Goal: Information Seeking & Learning: Check status

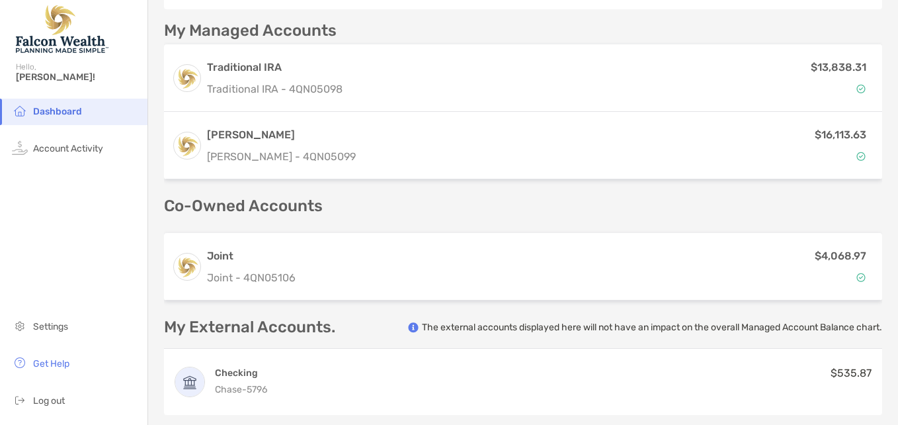
scroll to position [325, 0]
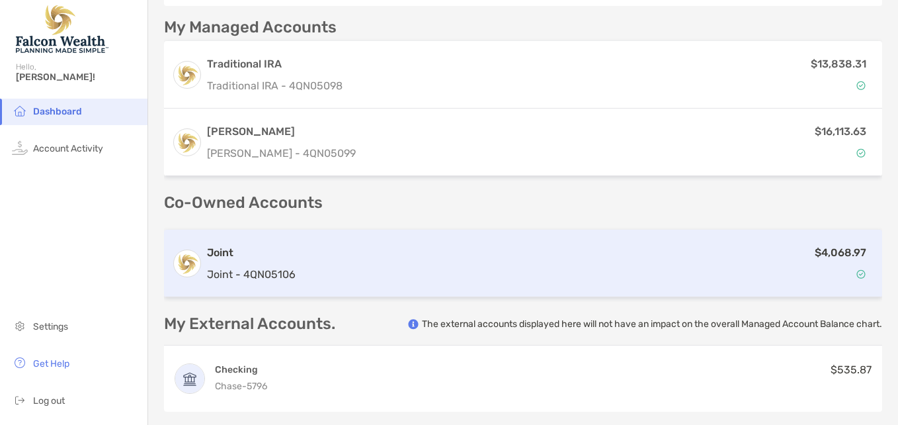
click at [502, 270] on div "$4,068.97" at bounding box center [587, 263] width 573 height 38
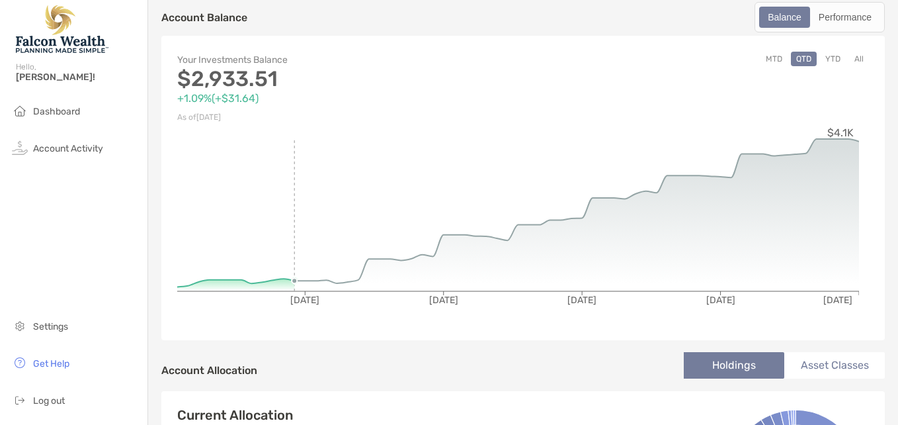
scroll to position [101, 0]
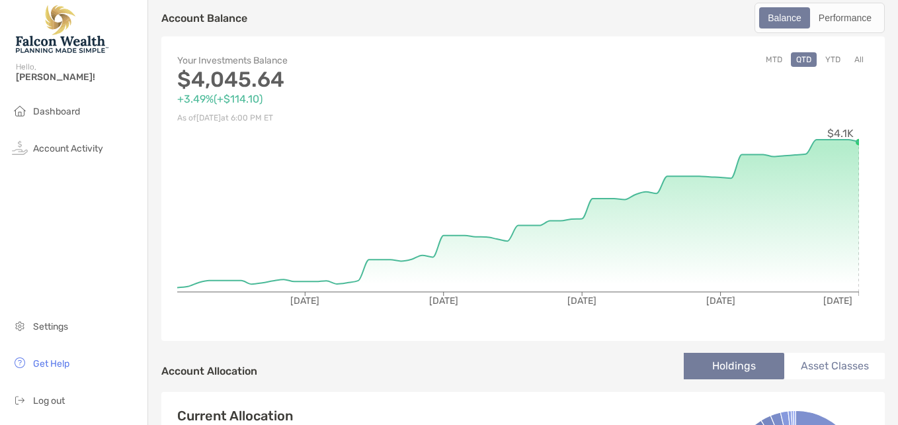
click at [823, 60] on button "YTD" at bounding box center [833, 59] width 26 height 15
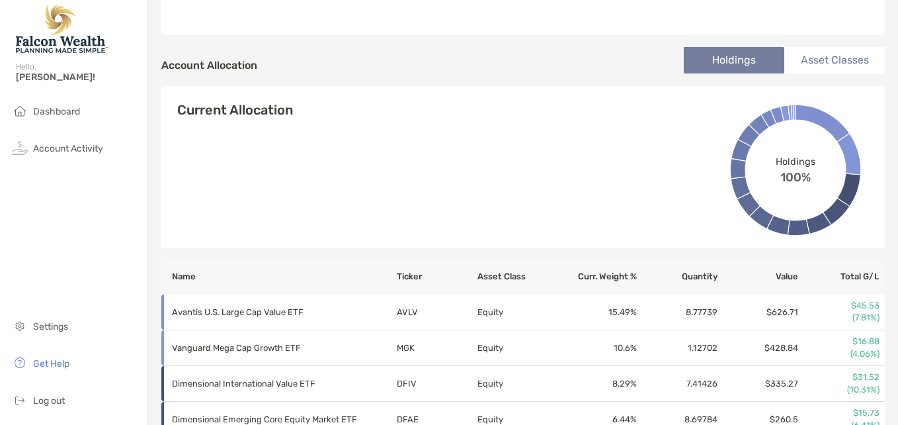
scroll to position [546, 0]
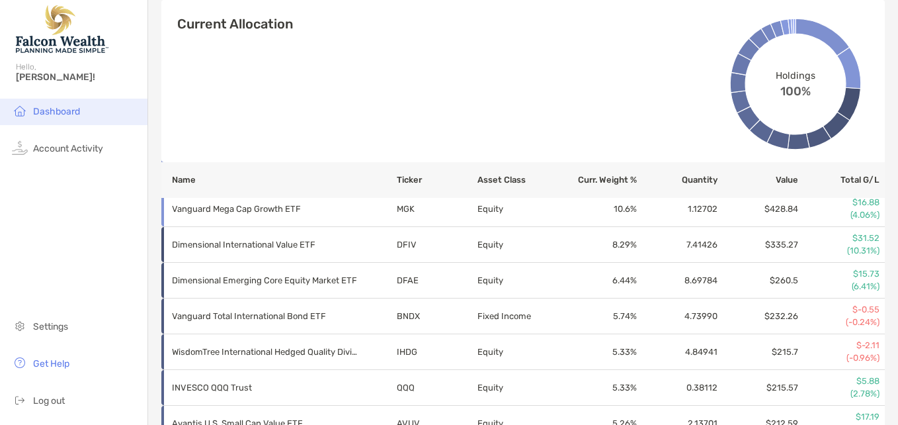
click at [69, 113] on span "Dashboard" at bounding box center [56, 111] width 47 height 11
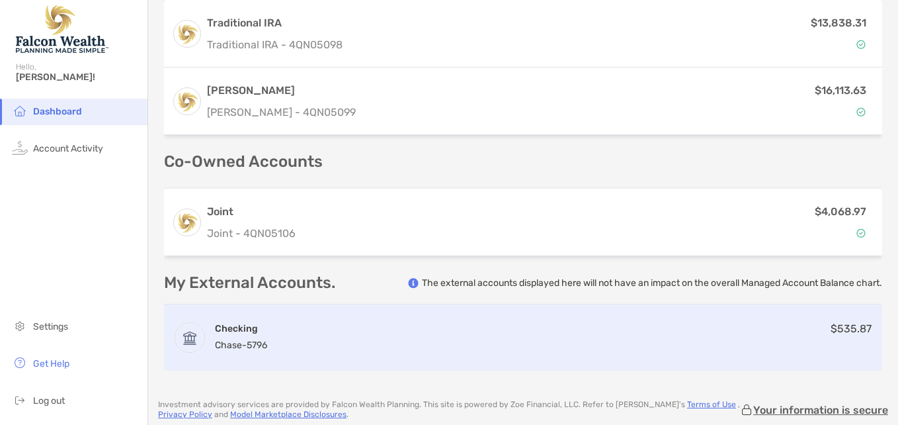
scroll to position [367, 0]
click at [773, 334] on div "Checking Chase - 5796 $535.87" at bounding box center [523, 337] width 718 height 66
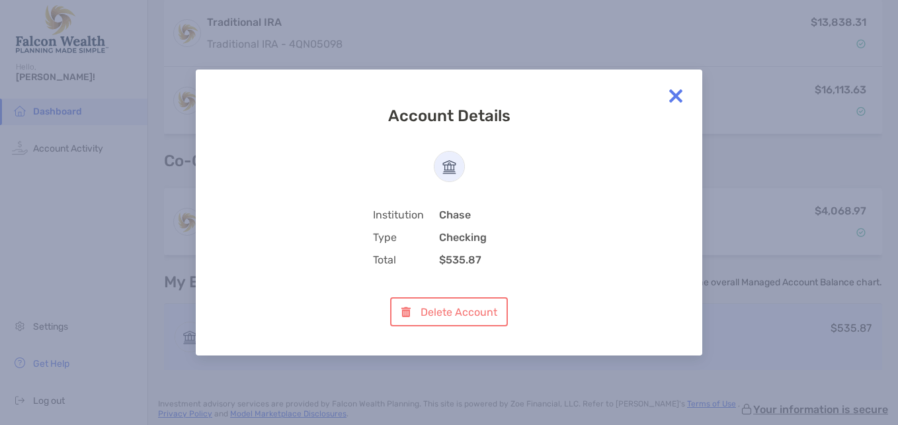
click at [773, 334] on div "Account Details Institution Chase Type Checking Total $535.87 Delete Account" at bounding box center [449, 212] width 898 height 425
click at [677, 95] on img at bounding box center [676, 96] width 26 height 26
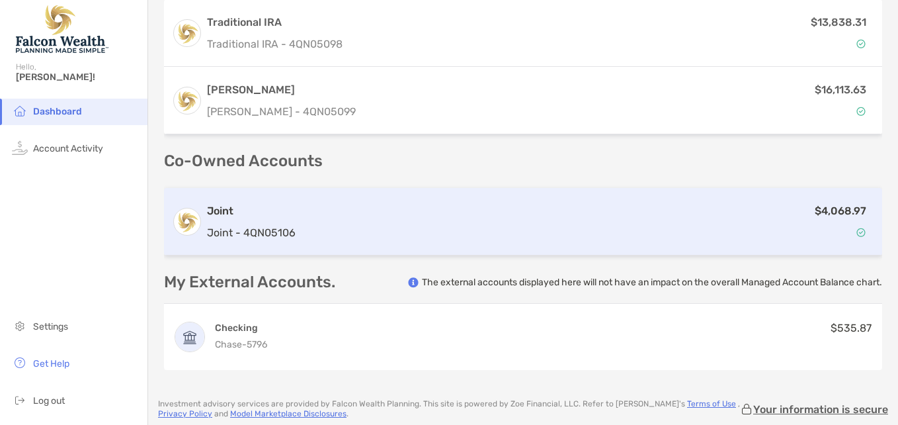
click at [620, 210] on div "$4,068.97" at bounding box center [587, 221] width 573 height 38
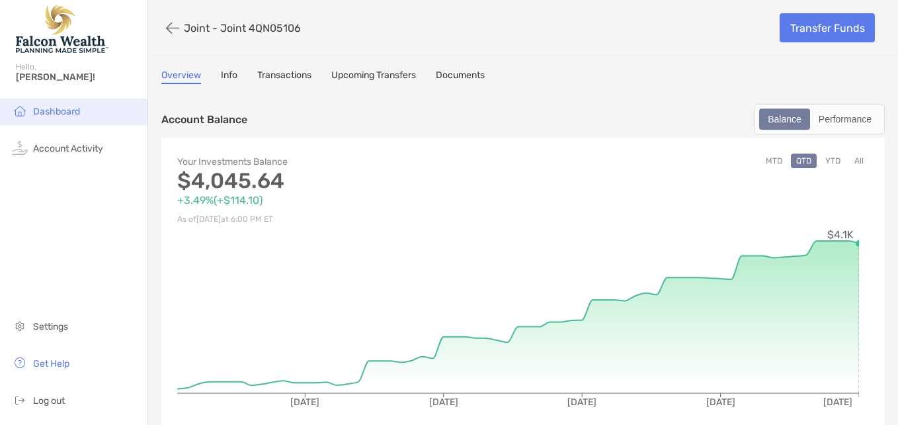
click at [45, 113] on span "Dashboard" at bounding box center [56, 111] width 47 height 11
